Goal: Navigation & Orientation: Go to known website

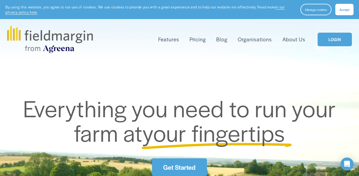
click at [347, 8] on span "Accept" at bounding box center [345, 9] width 10 height 4
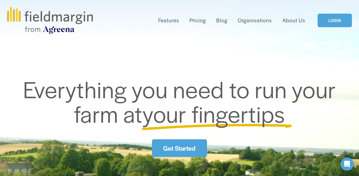
click at [339, 24] on link "LOGIN" at bounding box center [335, 21] width 34 height 14
